Goal: Check status: Check status

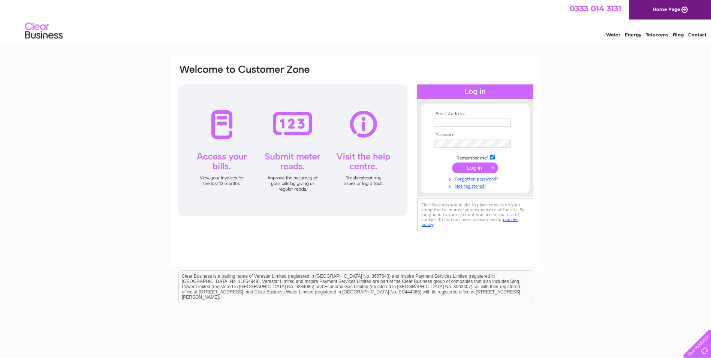
type input "[EMAIL_ADDRESS][DOMAIN_NAME]"
click at [474, 168] on input "submit" at bounding box center [475, 167] width 46 height 11
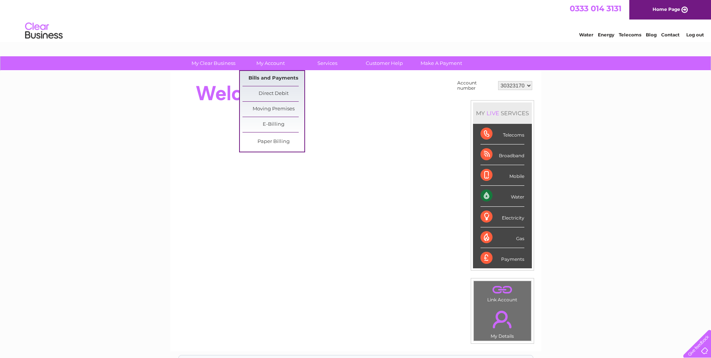
click at [279, 78] on link "Bills and Payments" at bounding box center [274, 78] width 62 height 15
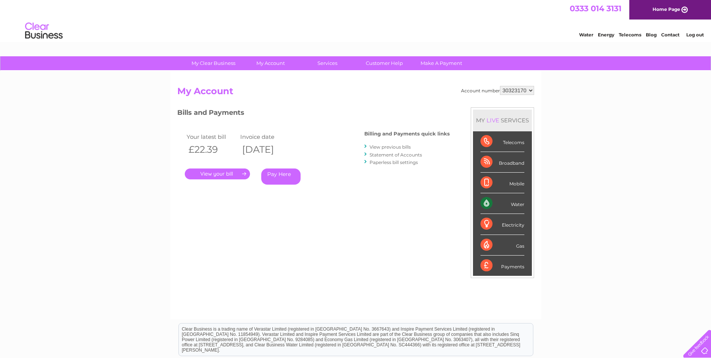
click at [389, 147] on link "View previous bills" at bounding box center [390, 147] width 41 height 6
click at [222, 174] on link "." at bounding box center [217, 173] width 65 height 11
